Goal: Task Accomplishment & Management: Use online tool/utility

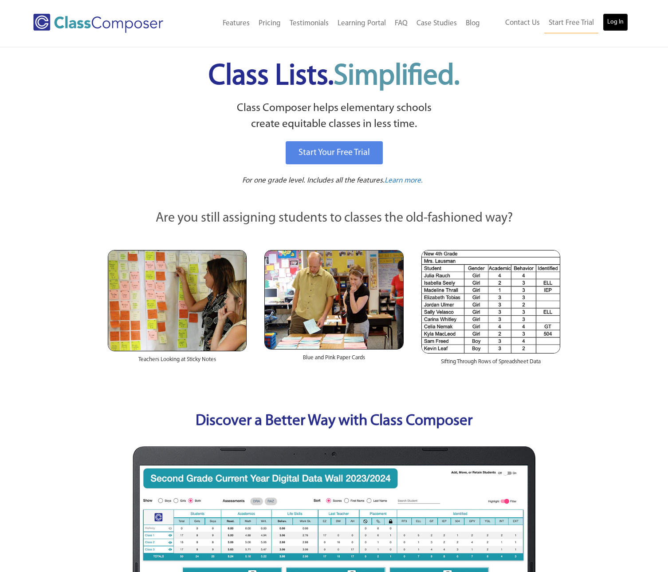
click at [618, 21] on link "Log In" at bounding box center [615, 22] width 25 height 18
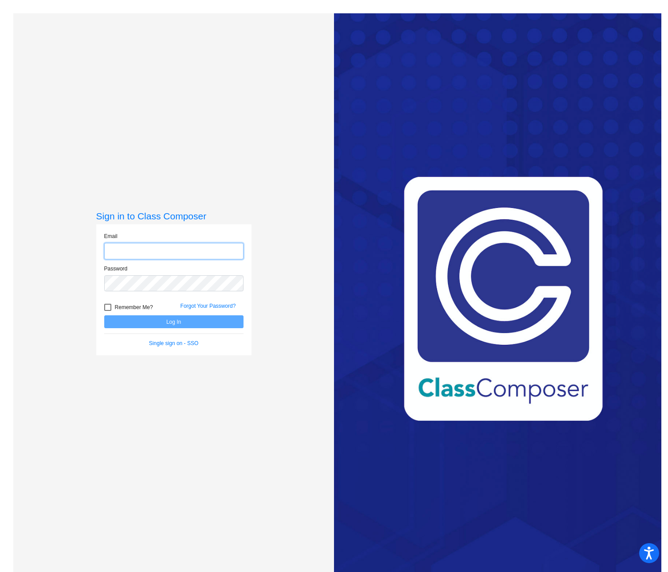
type input "[EMAIL_ADDRESS][DOMAIN_NAME]"
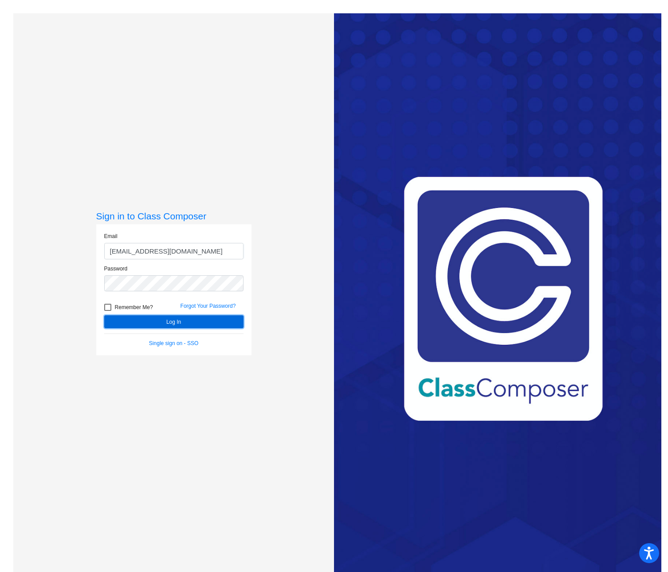
click at [170, 322] on button "Log In" at bounding box center [173, 321] width 139 height 13
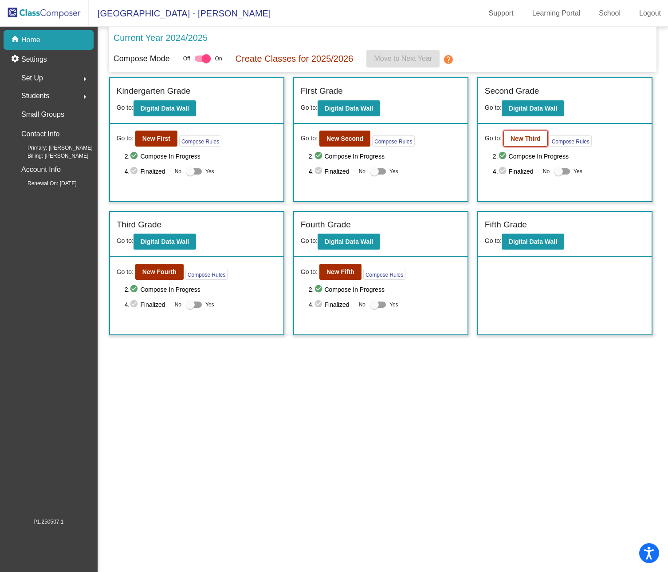
click at [514, 145] on button "New Third" at bounding box center [526, 138] width 44 height 16
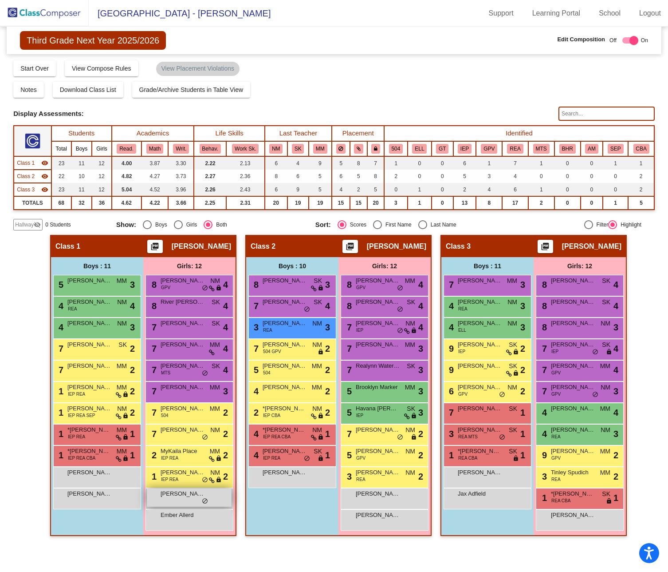
click at [182, 495] on span "[PERSON_NAME]" at bounding box center [183, 493] width 44 height 9
